Goal: Task Accomplishment & Management: Use online tool/utility

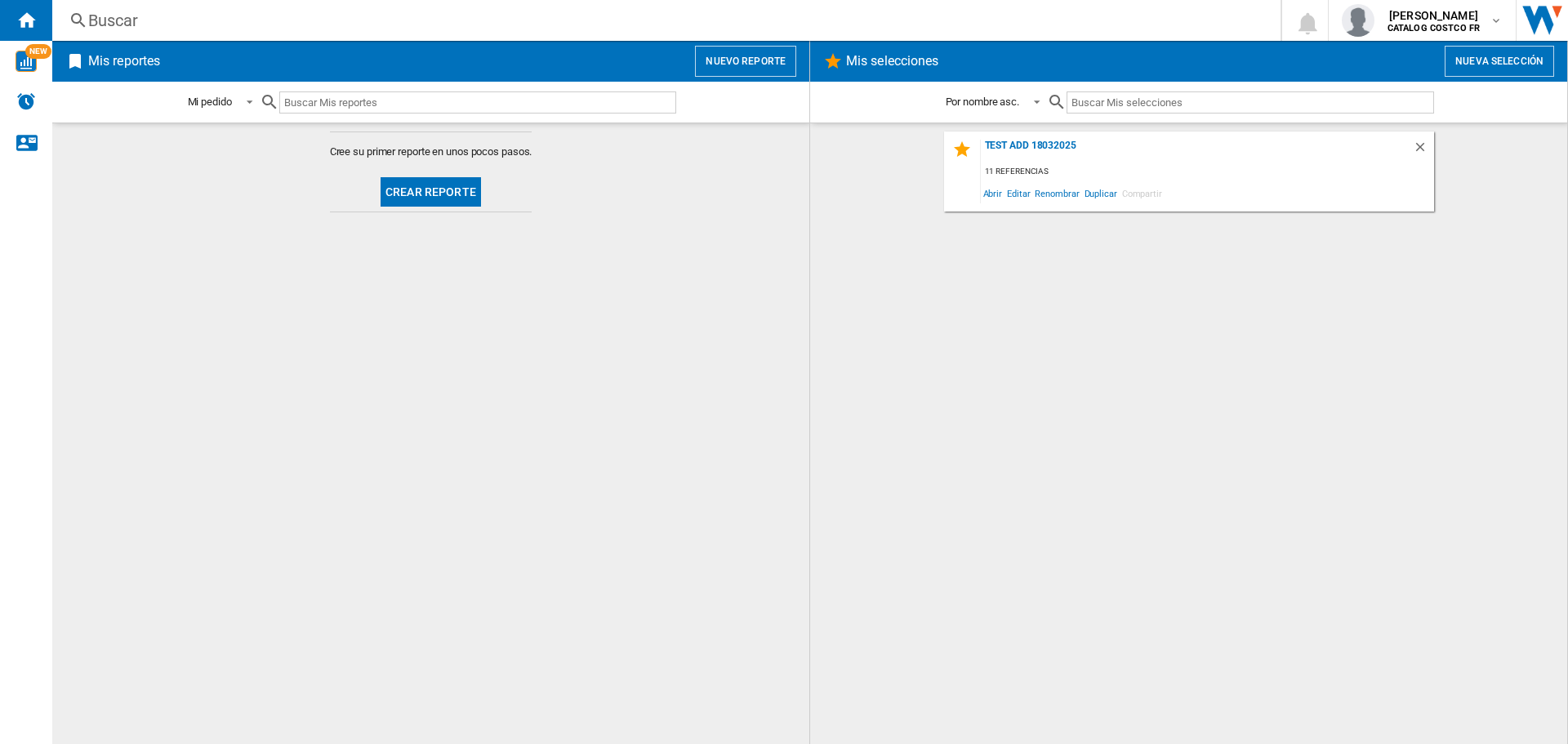
click at [439, 160] on span at bounding box center [431, 165] width 203 height 12
click at [441, 185] on button "Crear reporte" at bounding box center [431, 191] width 101 height 29
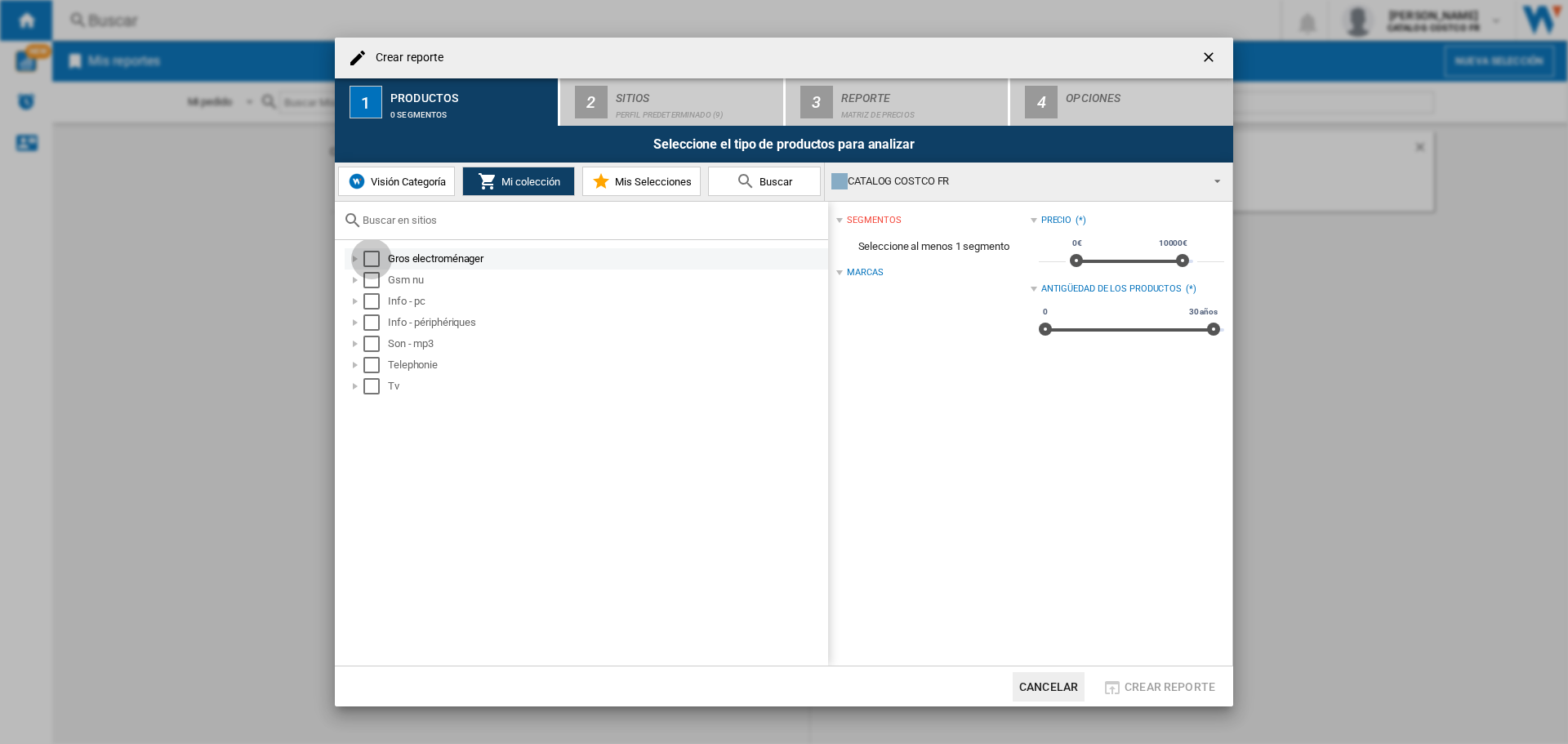
click at [370, 257] on div "Select" at bounding box center [372, 258] width 16 height 16
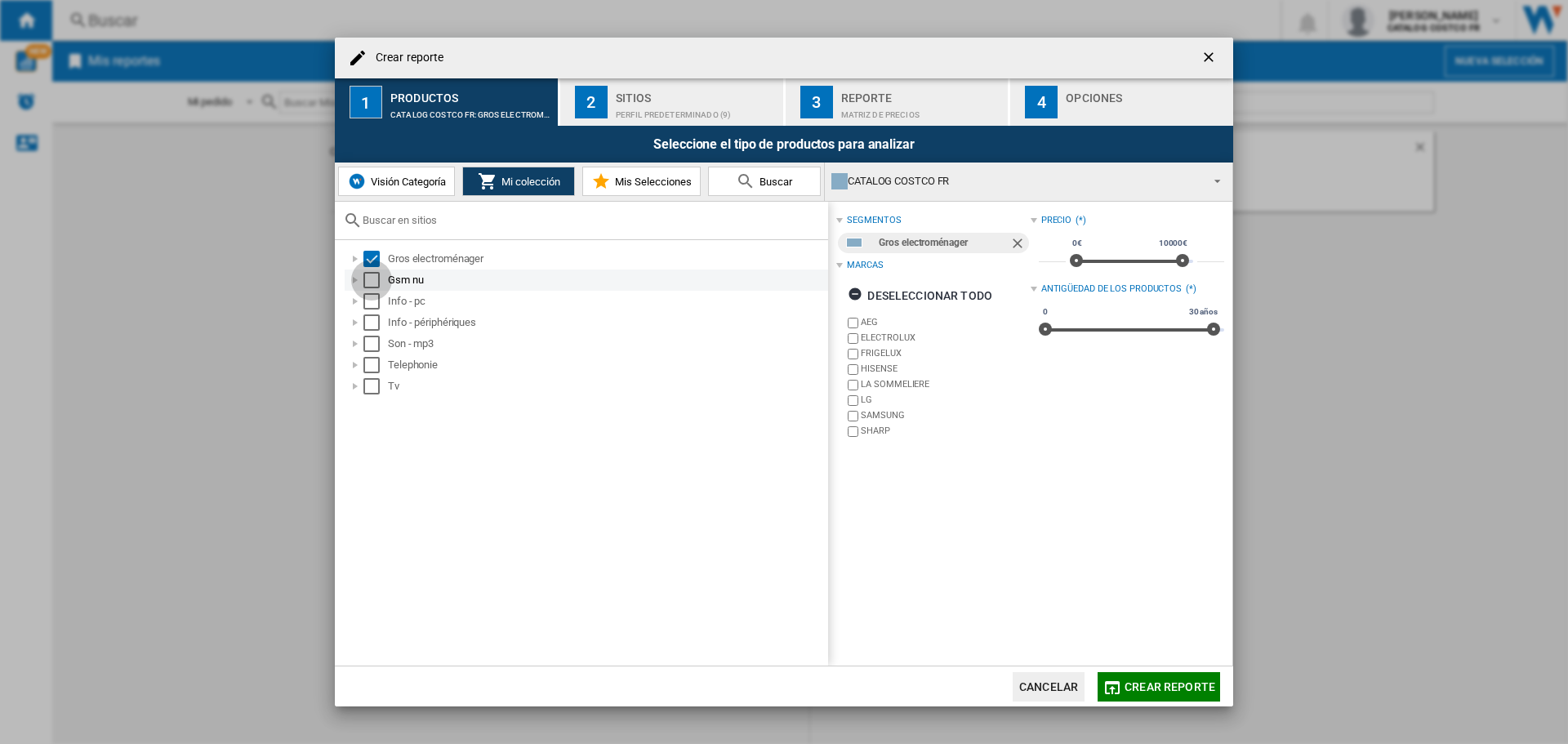
click at [376, 278] on div "Select" at bounding box center [372, 280] width 16 height 16
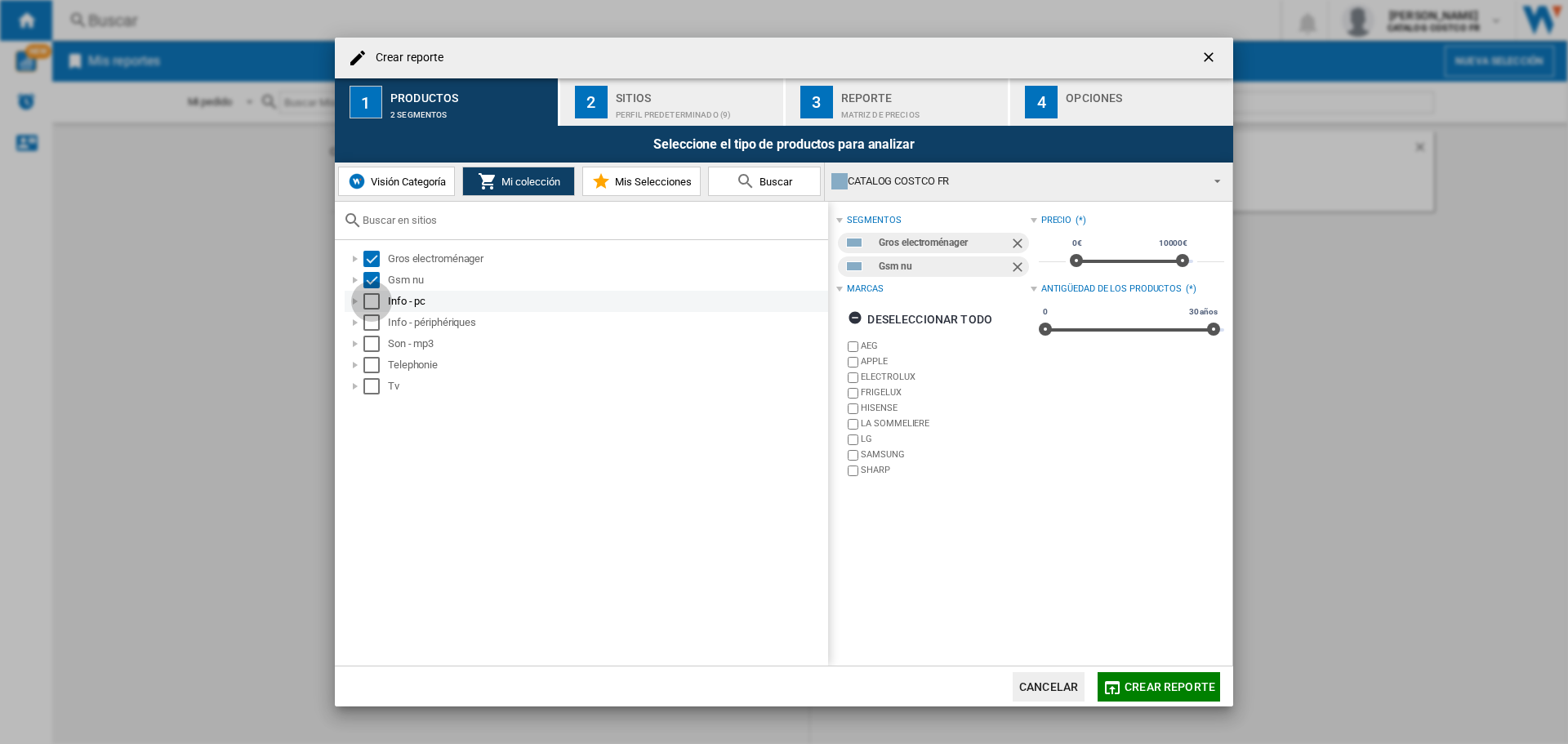
click at [375, 295] on div "Select" at bounding box center [372, 301] width 16 height 16
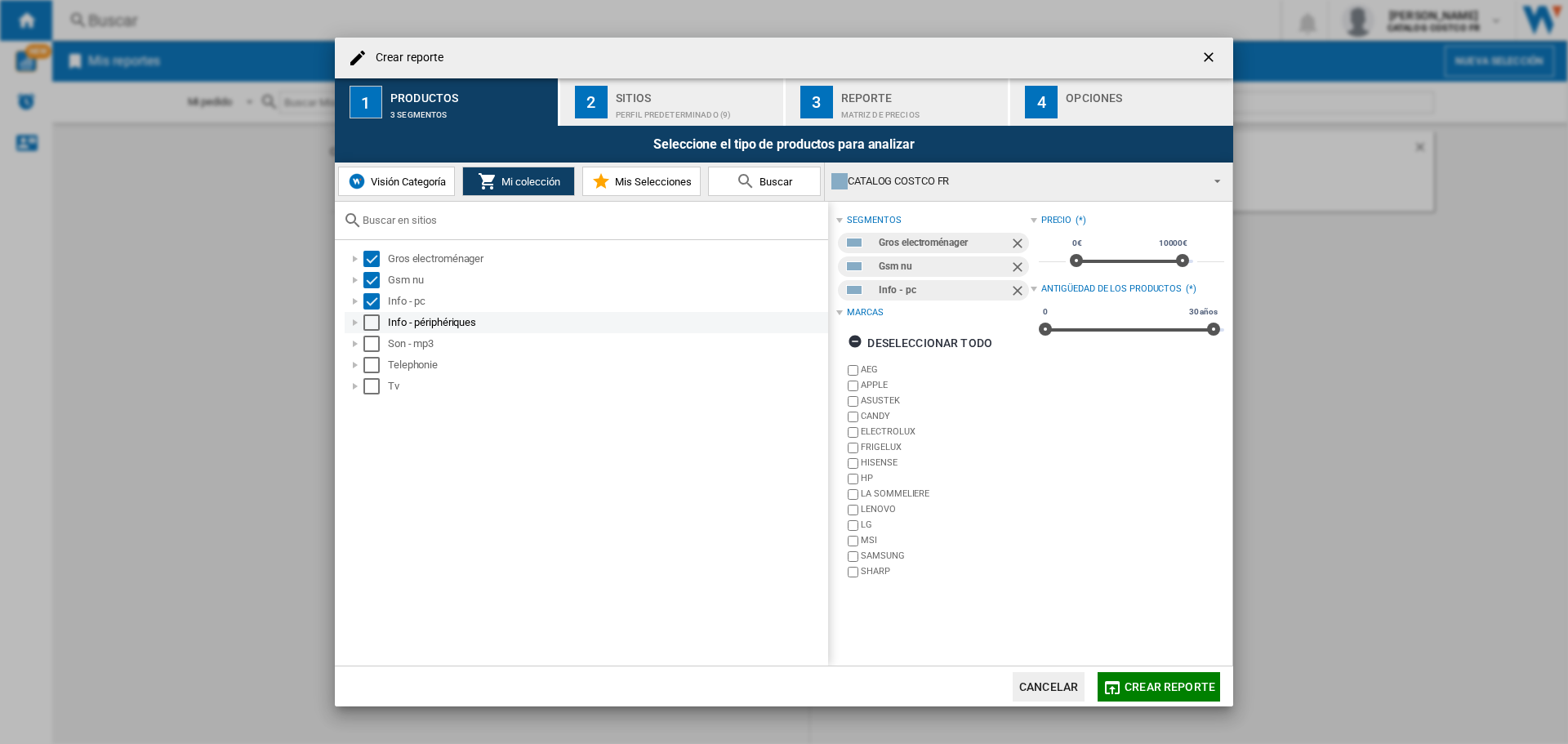
click at [376, 316] on div "Select" at bounding box center [372, 322] width 16 height 16
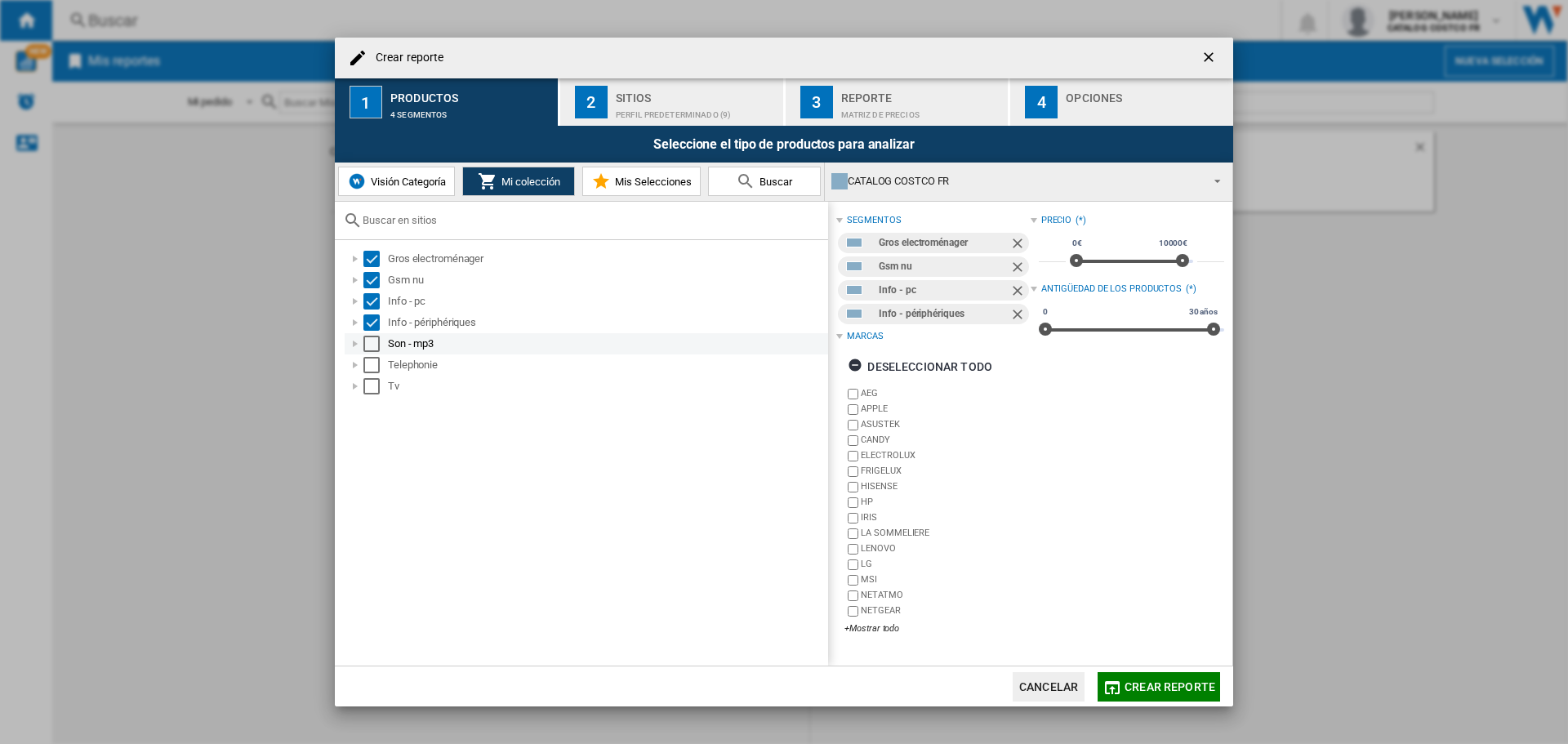
click at [375, 346] on div "Select" at bounding box center [372, 343] width 16 height 16
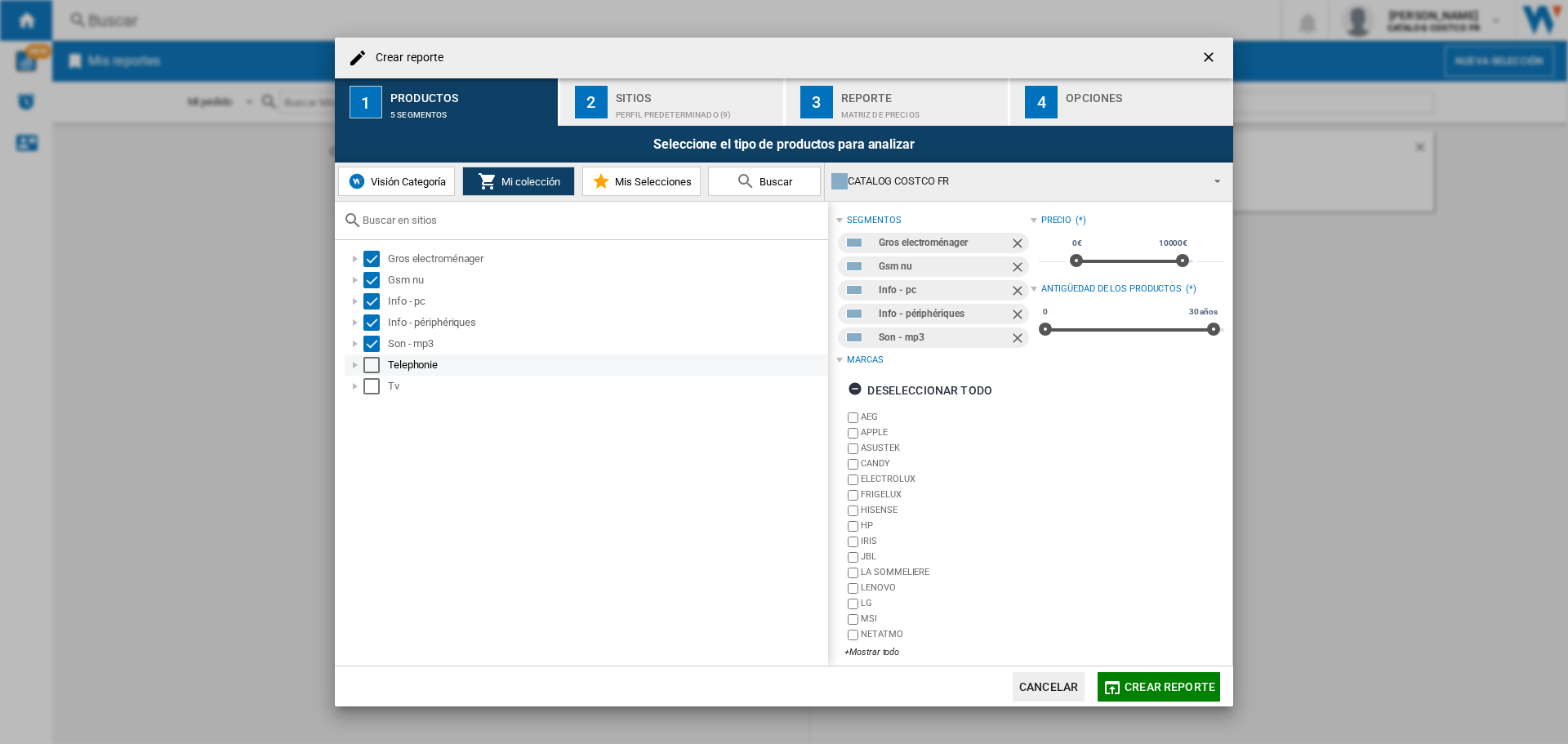
click at [373, 365] on div "Select" at bounding box center [372, 364] width 16 height 16
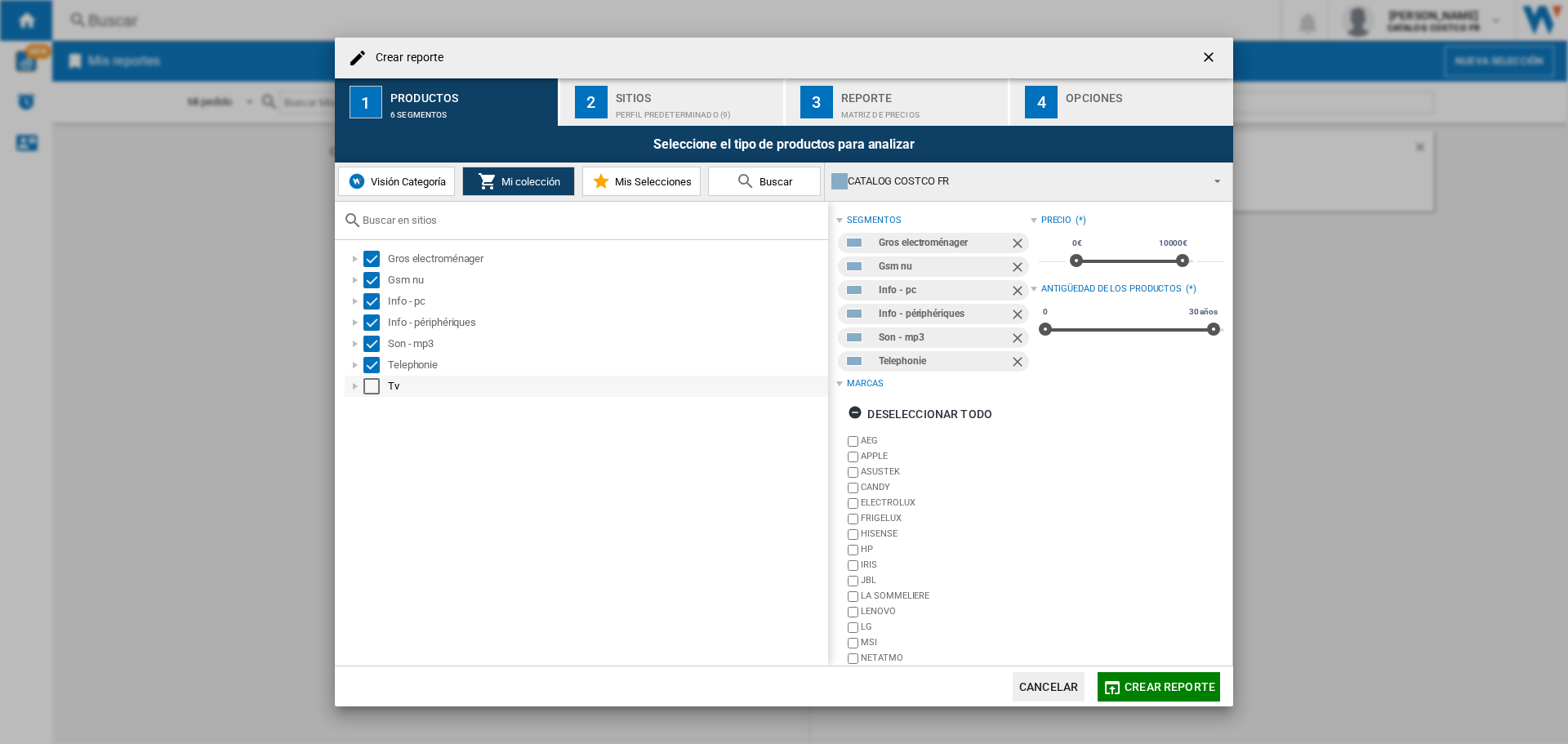
click at [370, 387] on div "Select" at bounding box center [372, 386] width 16 height 16
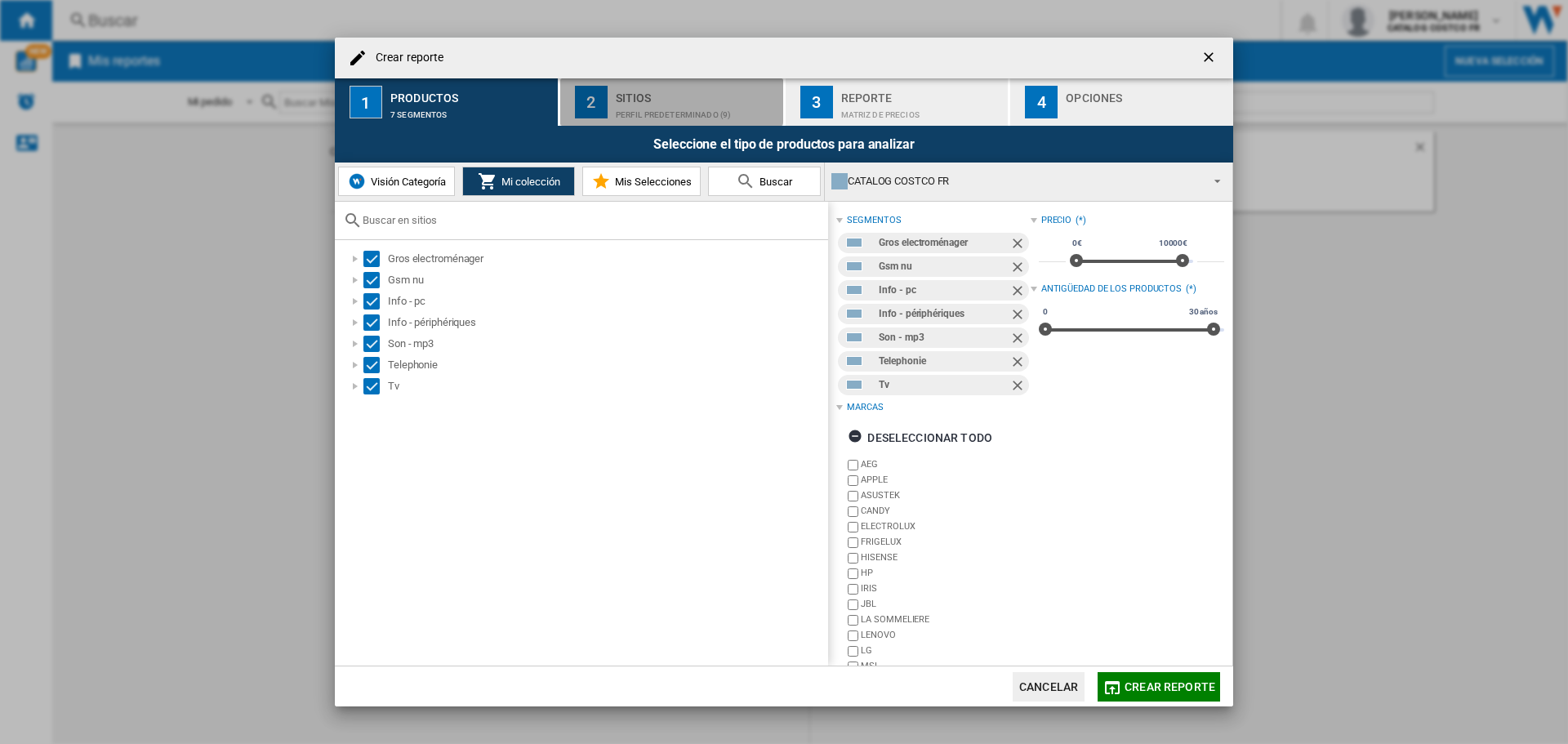
click at [619, 95] on div "Sitios" at bounding box center [696, 93] width 161 height 17
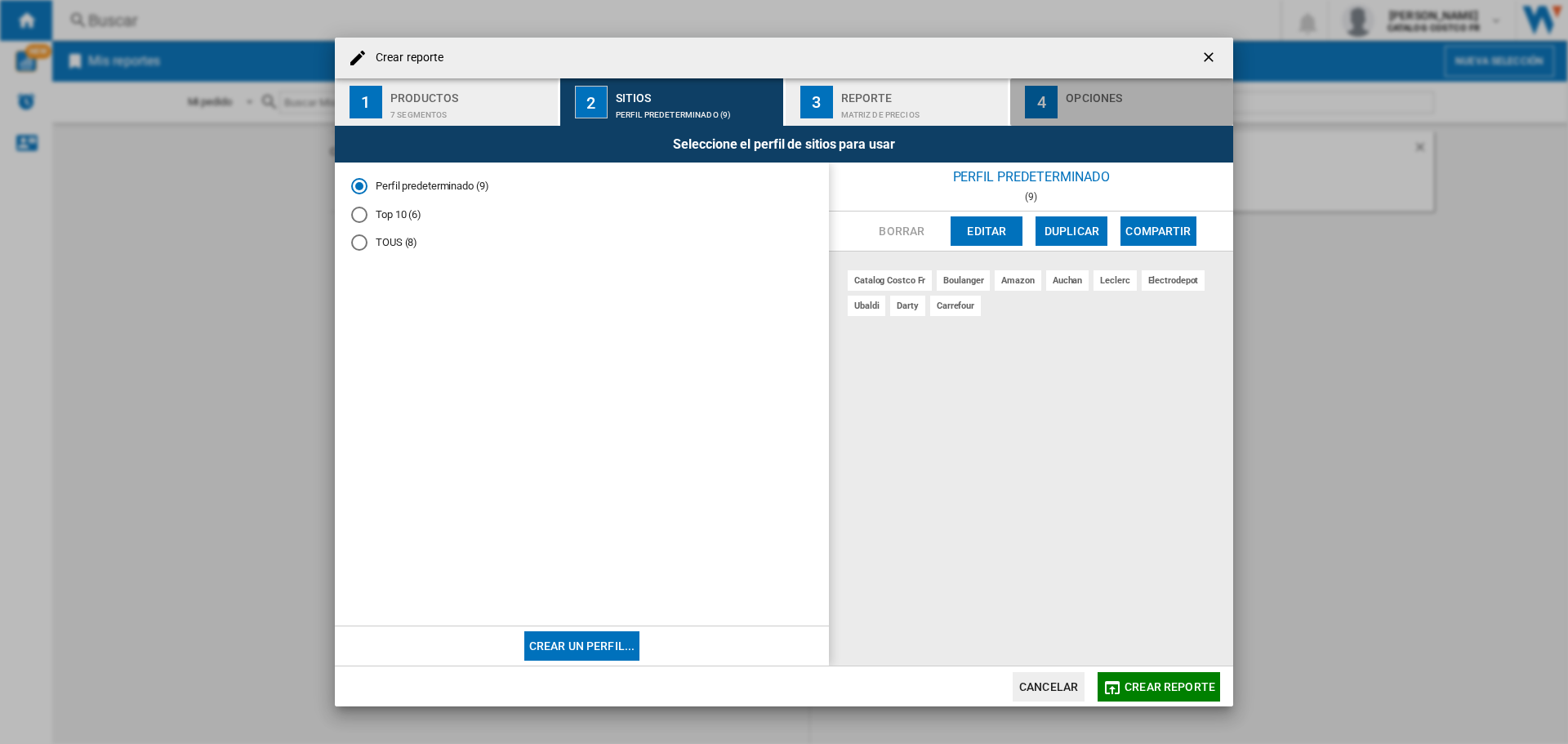
click at [1148, 109] on div "button" at bounding box center [1146, 110] width 161 height 17
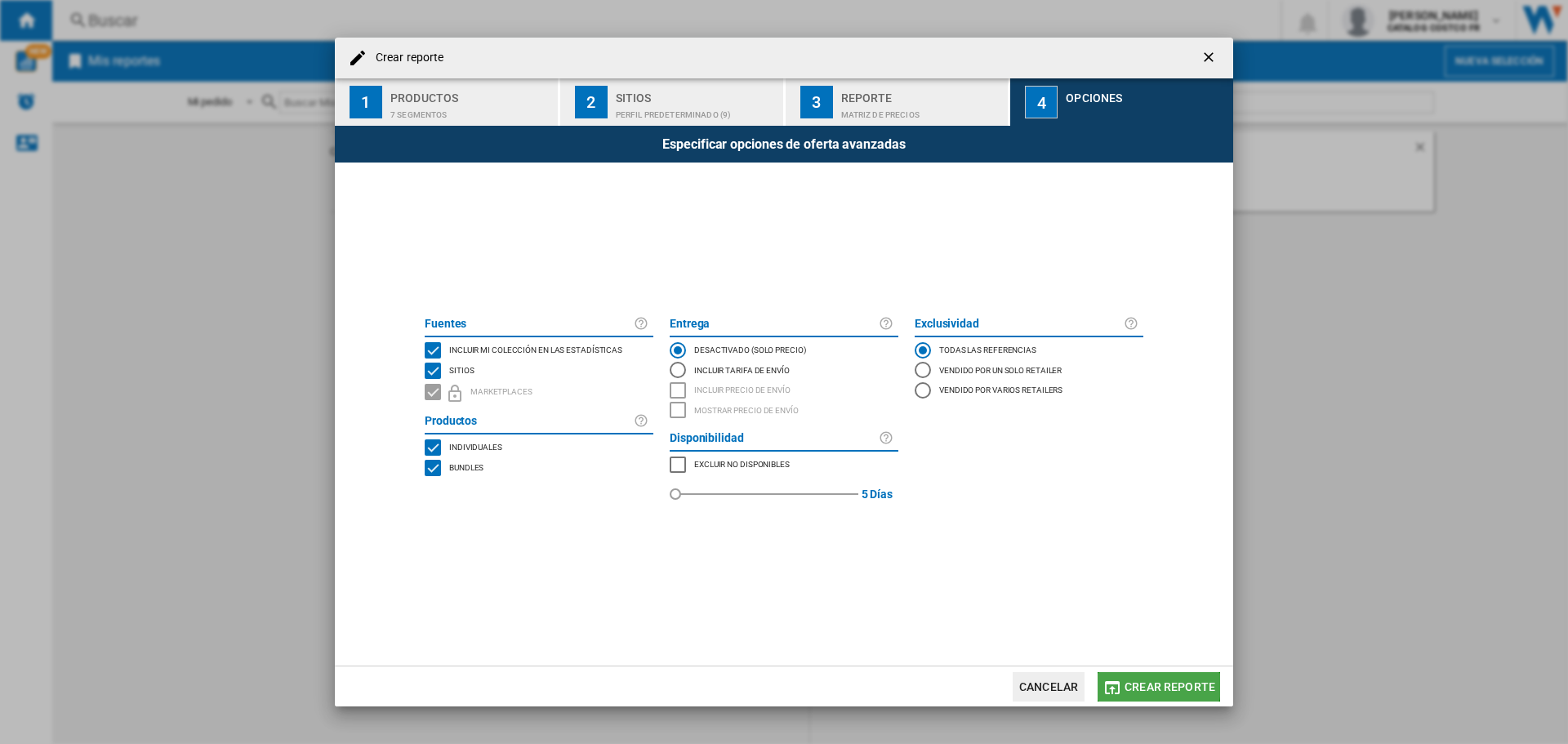
click at [1119, 681] on md-icon "button" at bounding box center [1112, 687] width 19 height 19
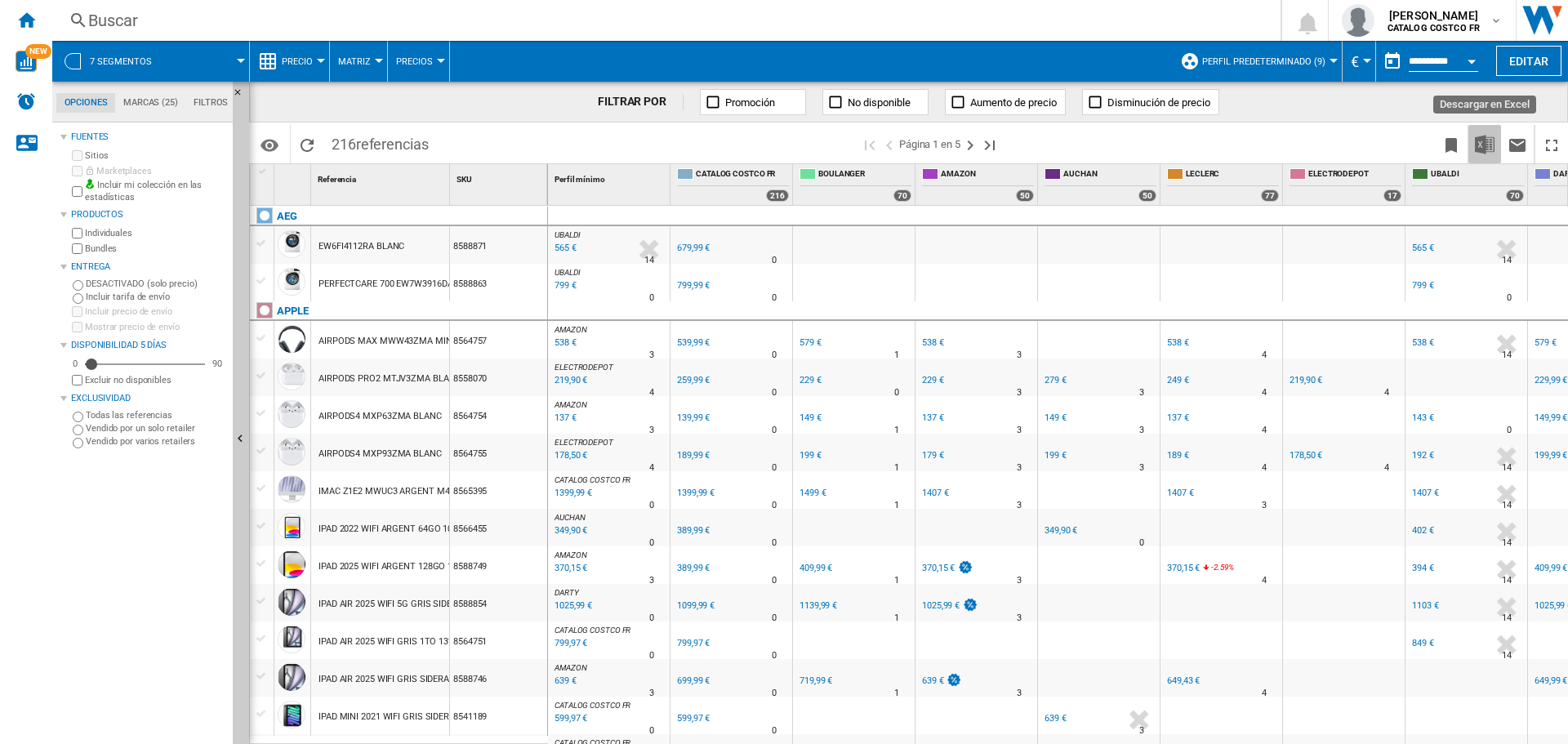
click at [1484, 150] on img "Descargar en Excel" at bounding box center [1485, 144] width 19 height 19
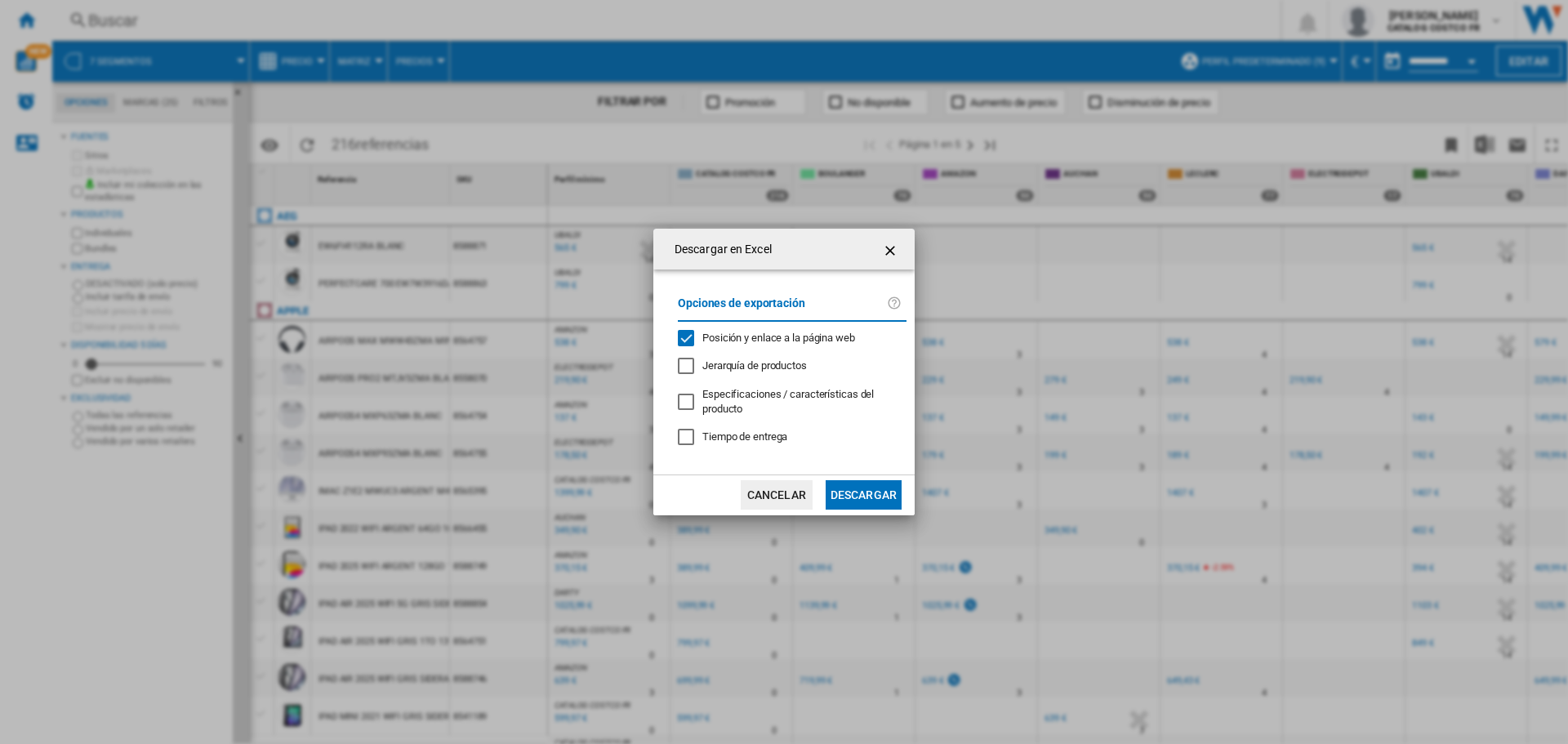
click at [872, 486] on button "Descargar" at bounding box center [864, 495] width 76 height 29
